Goal: Task Accomplishment & Management: Manage account settings

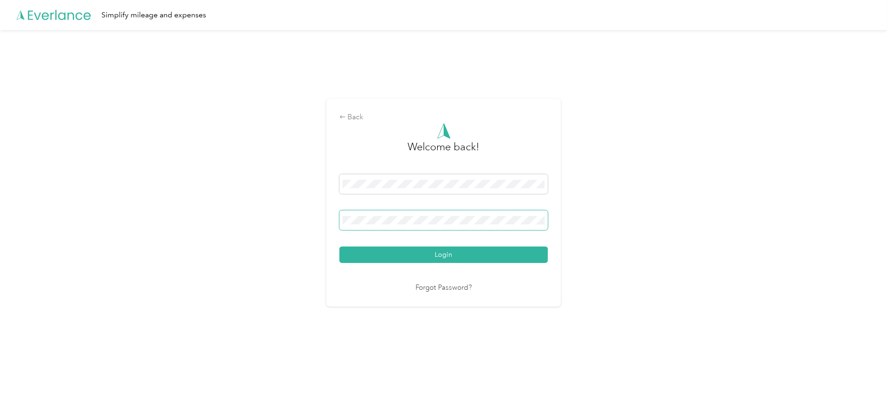
click at [339, 246] on button "Login" at bounding box center [443, 254] width 208 height 16
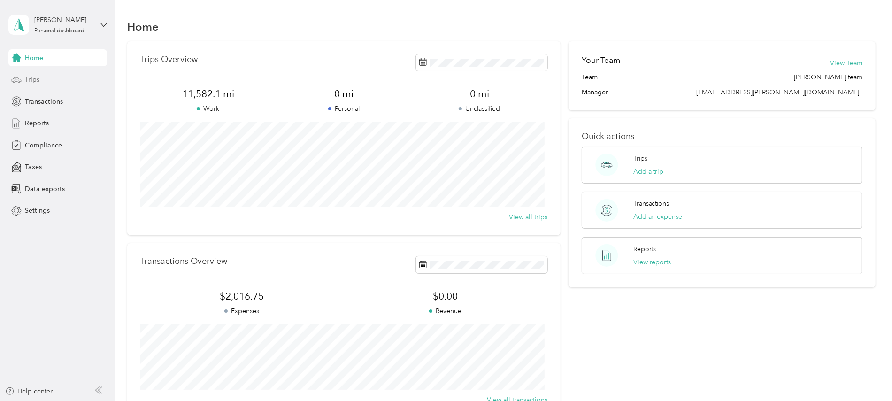
drag, startPoint x: 886, startPoint y: 8, endPoint x: 34, endPoint y: 78, distance: 854.9
click at [34, 78] on span "Trips" at bounding box center [32, 80] width 15 height 10
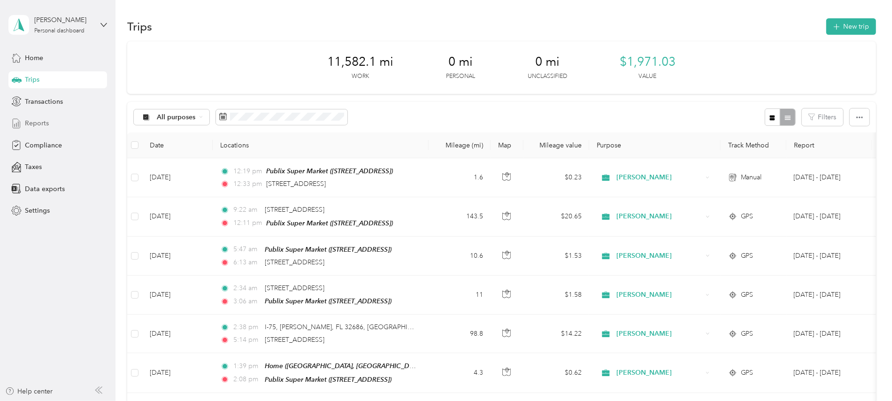
click at [32, 121] on span "Reports" at bounding box center [37, 123] width 24 height 10
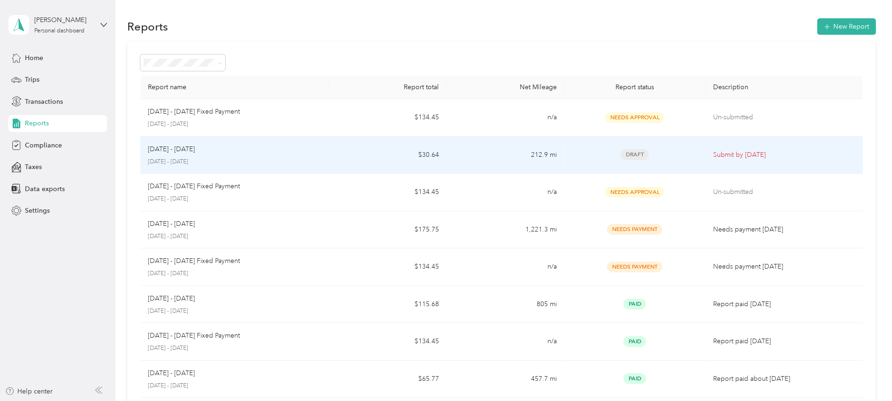
click at [166, 148] on p "[DATE] - [DATE]" at bounding box center [171, 149] width 47 height 10
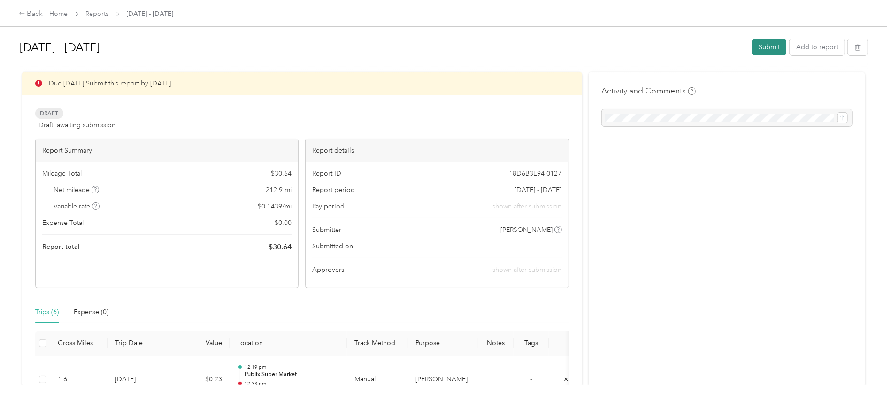
click at [763, 44] on button "Submit" at bounding box center [769, 47] width 34 height 16
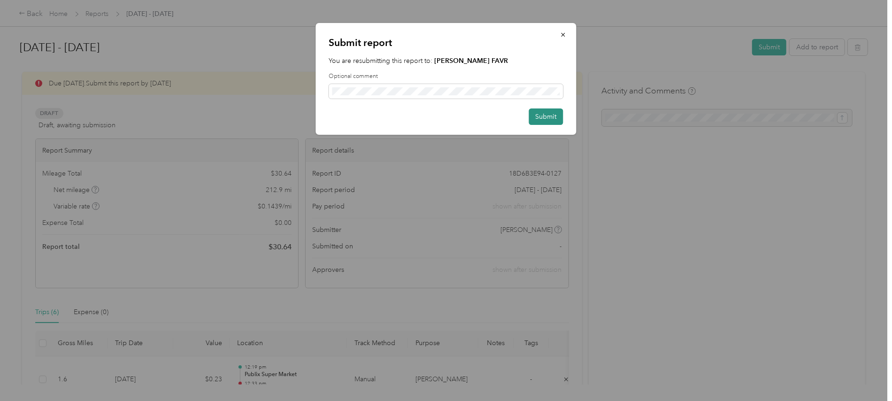
click at [553, 120] on button "Submit" at bounding box center [546, 116] width 34 height 16
